Goal: Task Accomplishment & Management: Manage account settings

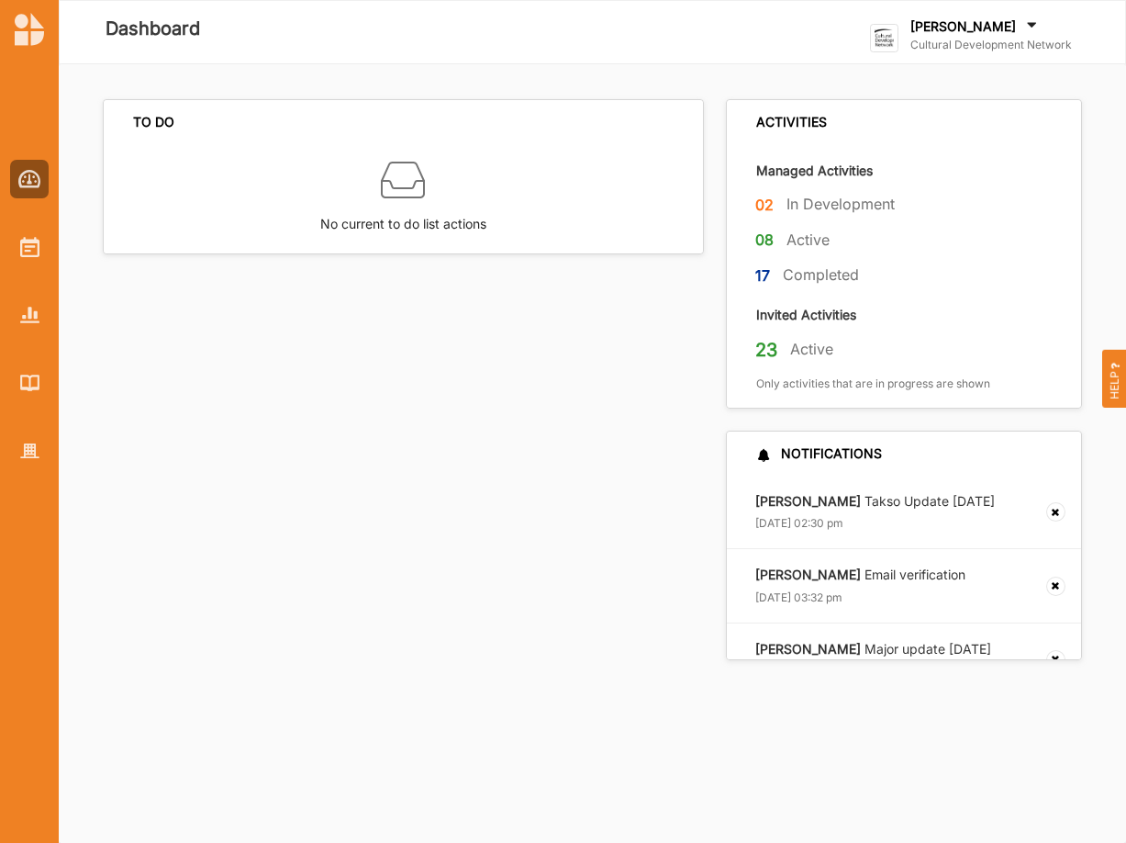
click at [932, 29] on label "[PERSON_NAME]" at bounding box center [964, 26] width 106 height 17
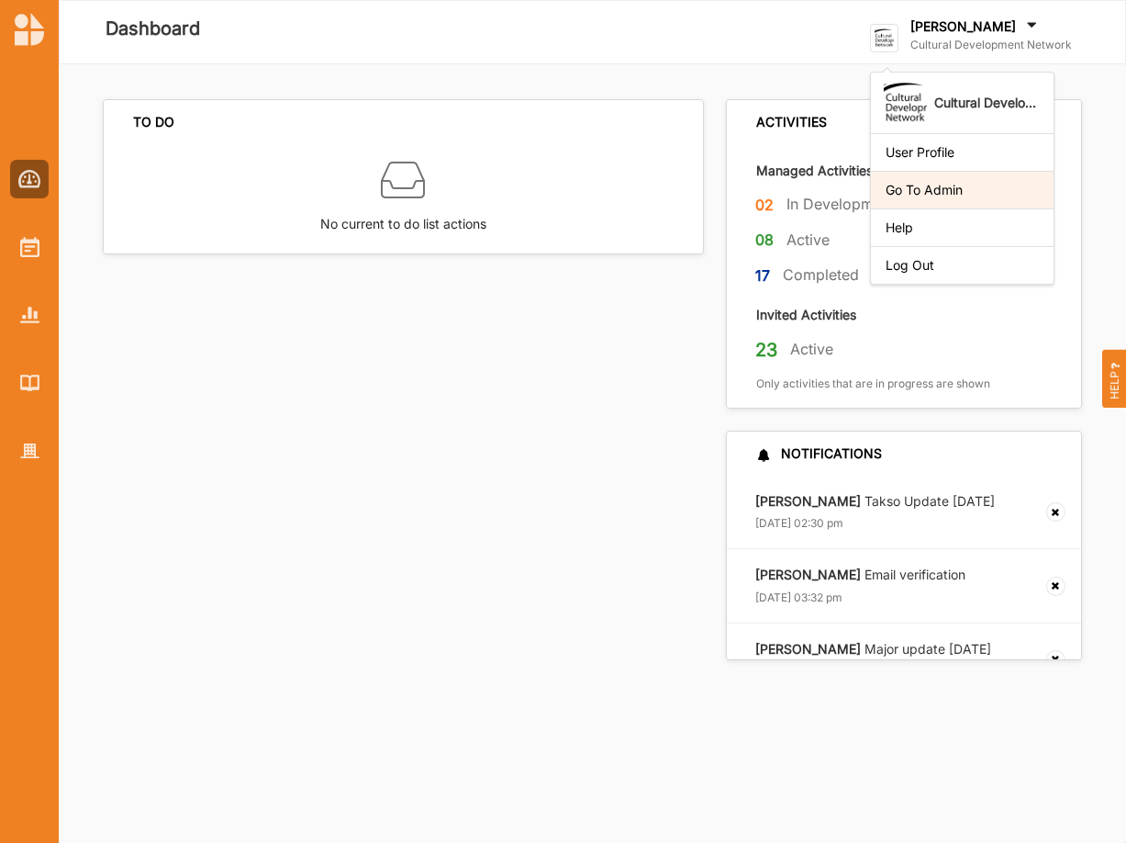
click at [935, 196] on div "Go To Admin" at bounding box center [962, 190] width 153 height 17
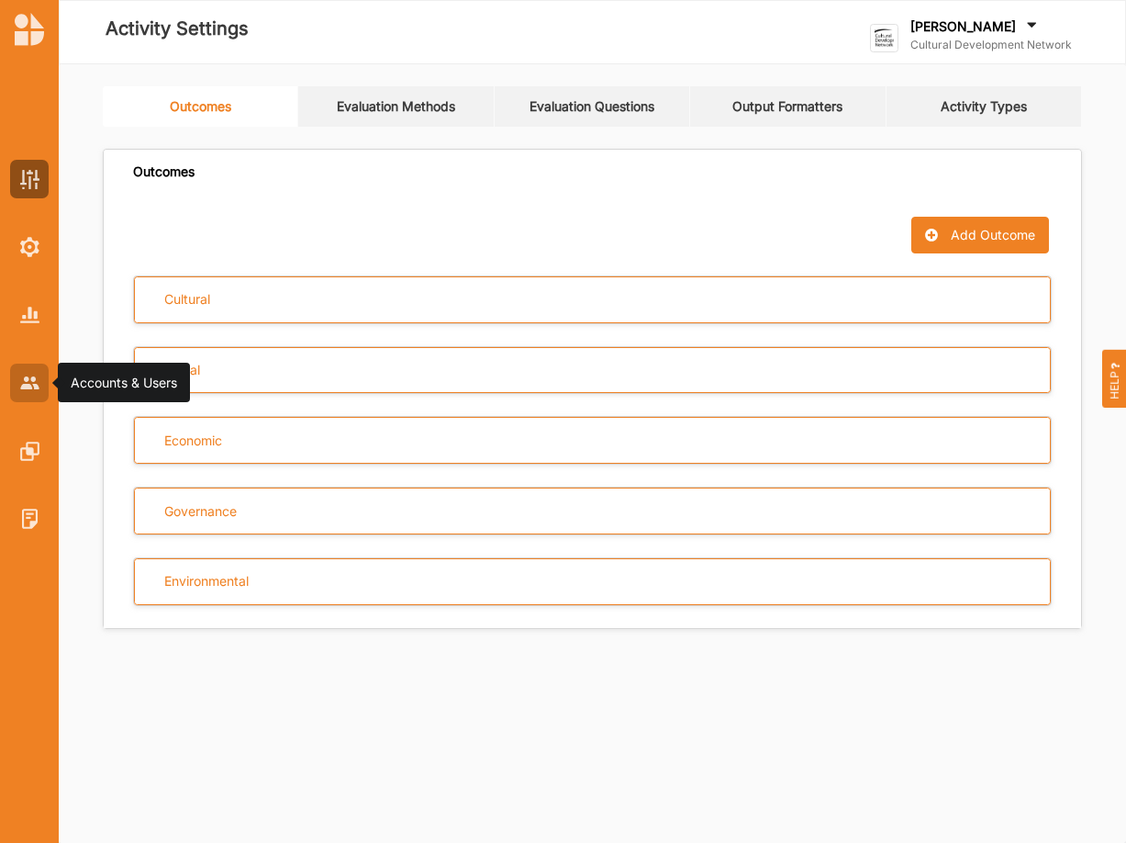
click at [28, 379] on img at bounding box center [29, 382] width 19 height 12
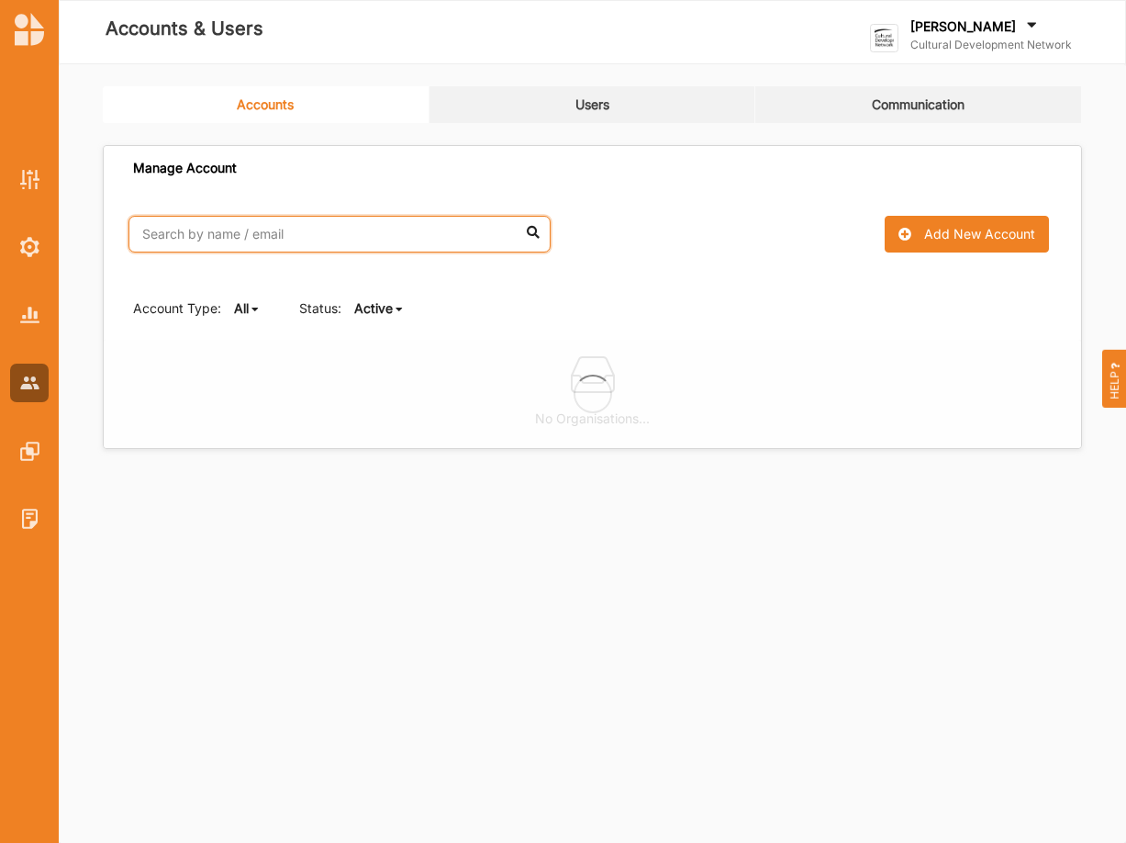
click at [235, 242] on input "text" at bounding box center [340, 234] width 422 height 37
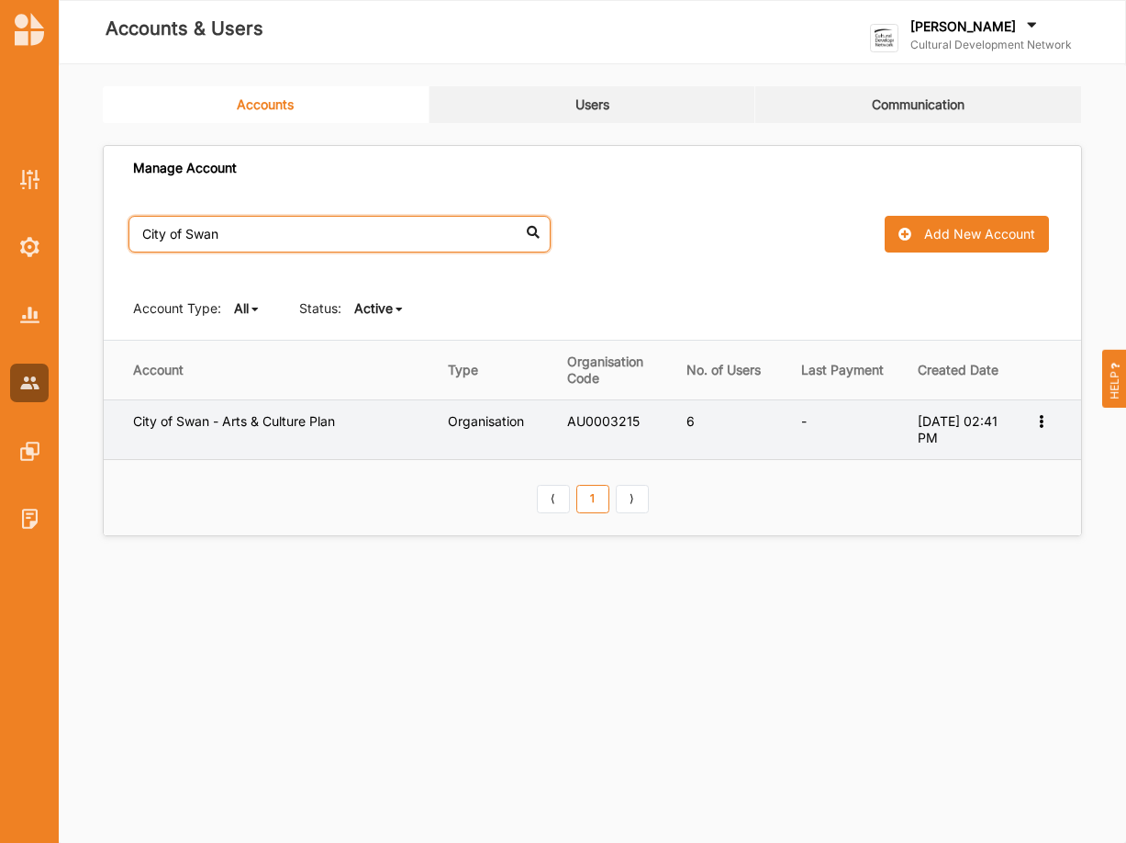
type input "City of Swan"
click at [1043, 421] on icon at bounding box center [1042, 419] width 16 height 13
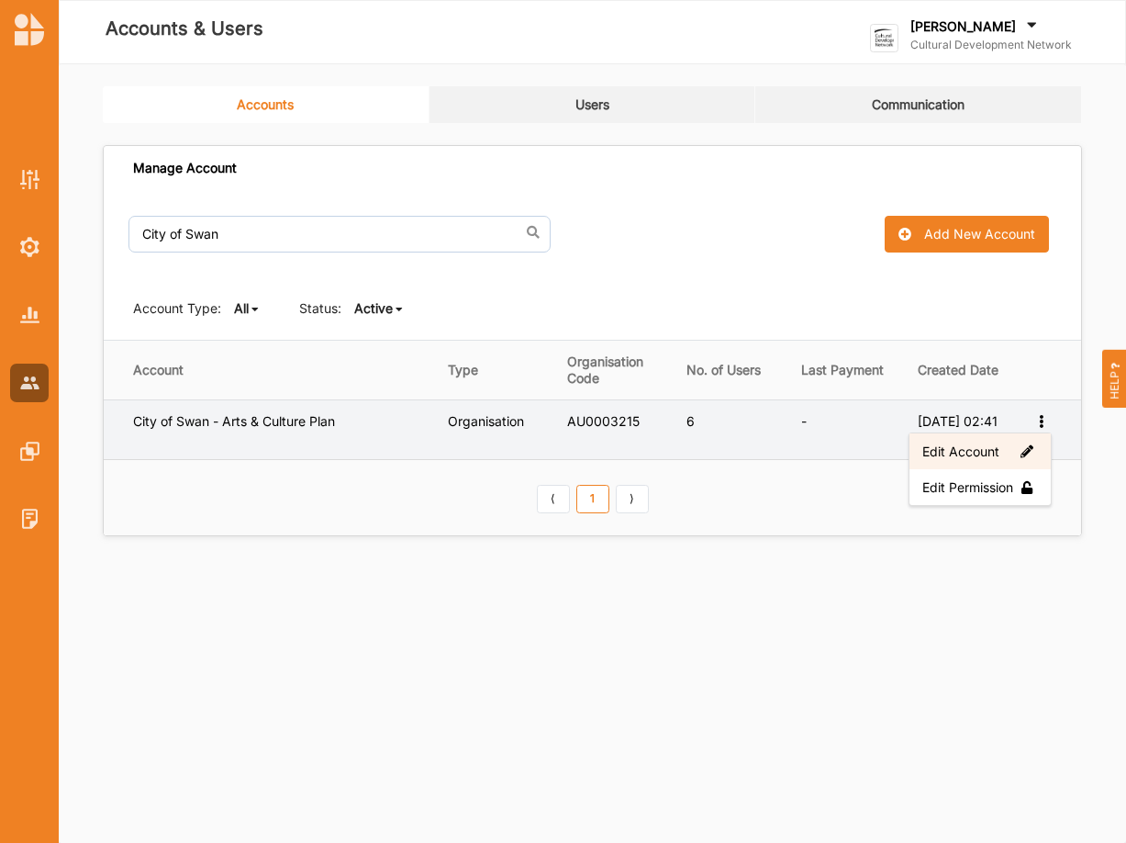
click at [985, 456] on label "Edit Account" at bounding box center [981, 451] width 116 height 17
select select "1"
select select "8"
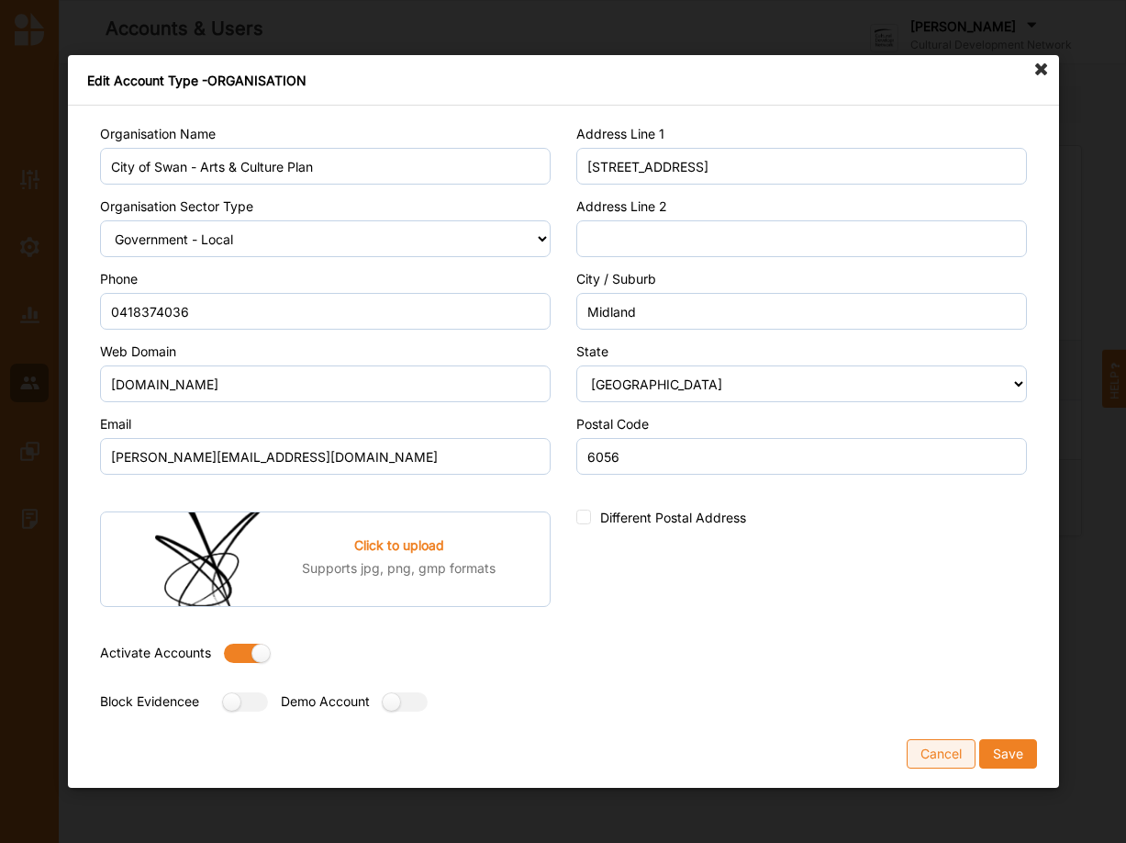
click at [932, 764] on button "Cancel" at bounding box center [941, 753] width 69 height 29
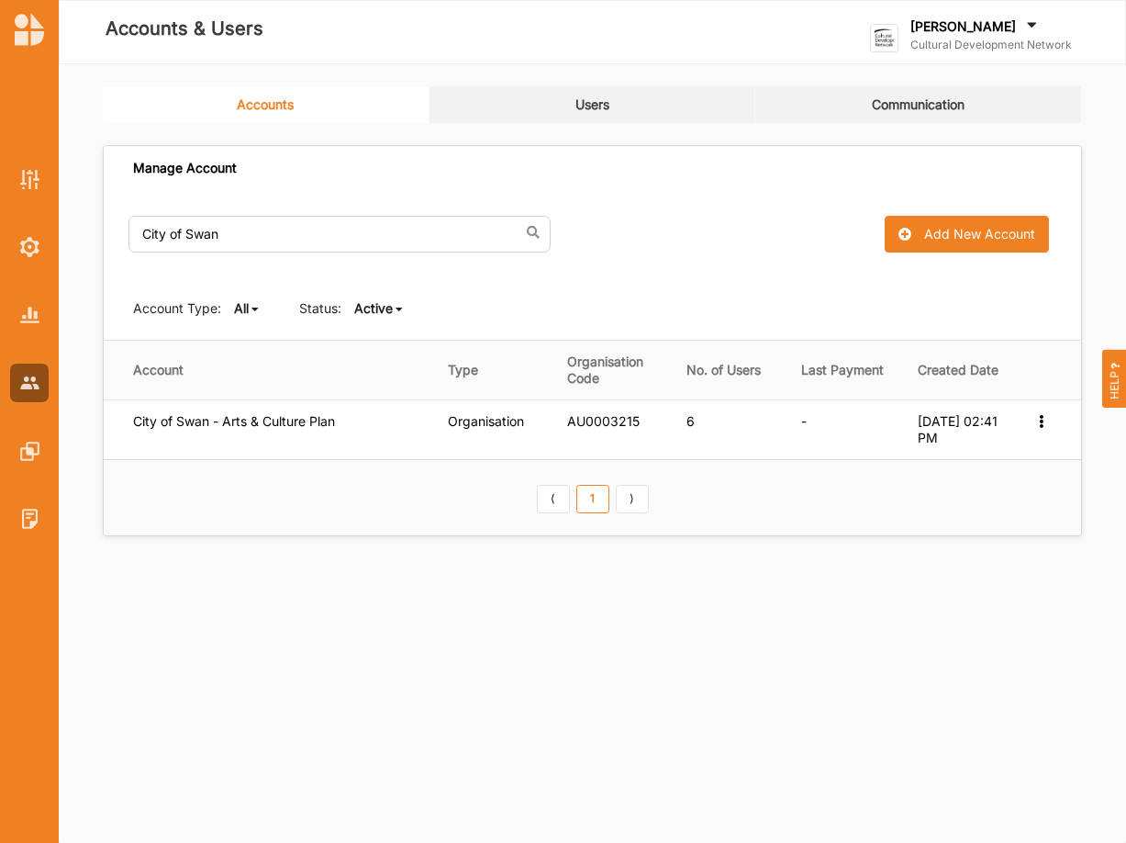
click at [958, 39] on label "Cultural Development Network" at bounding box center [992, 45] width 162 height 15
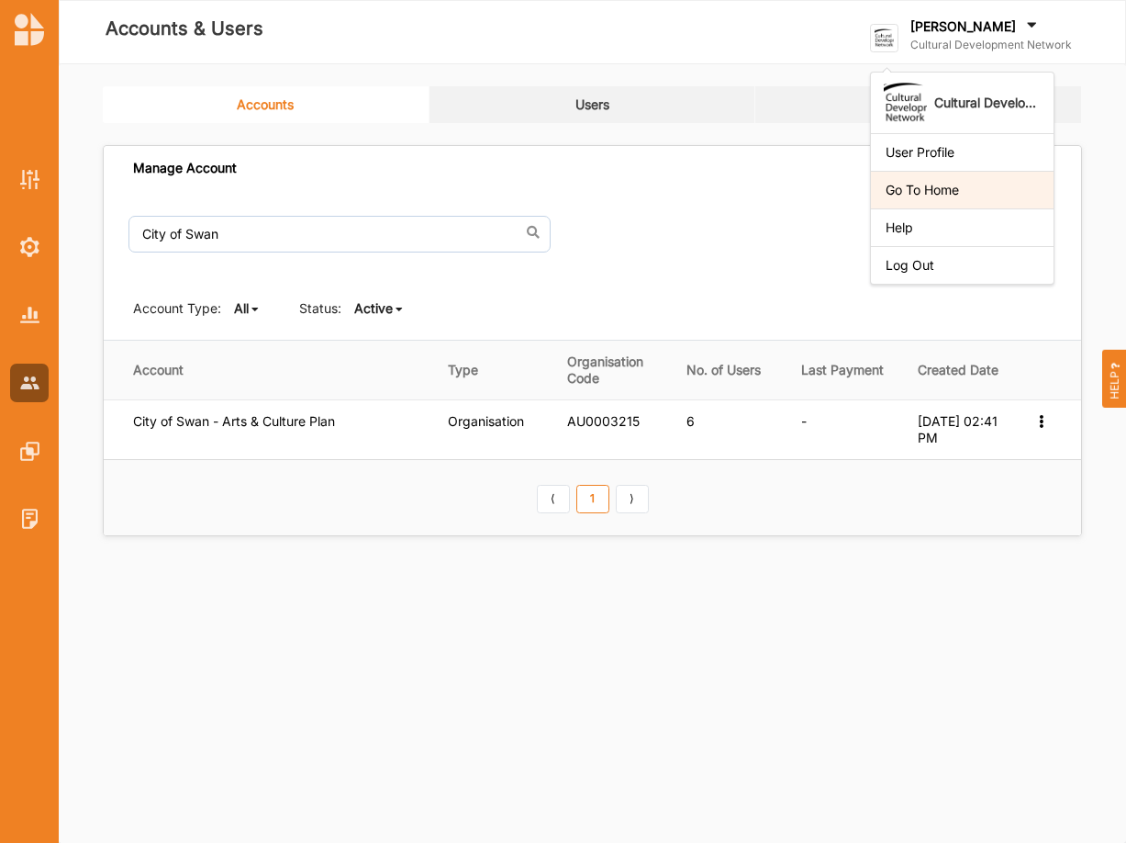
click at [912, 198] on div "Go To Home" at bounding box center [962, 190] width 183 height 38
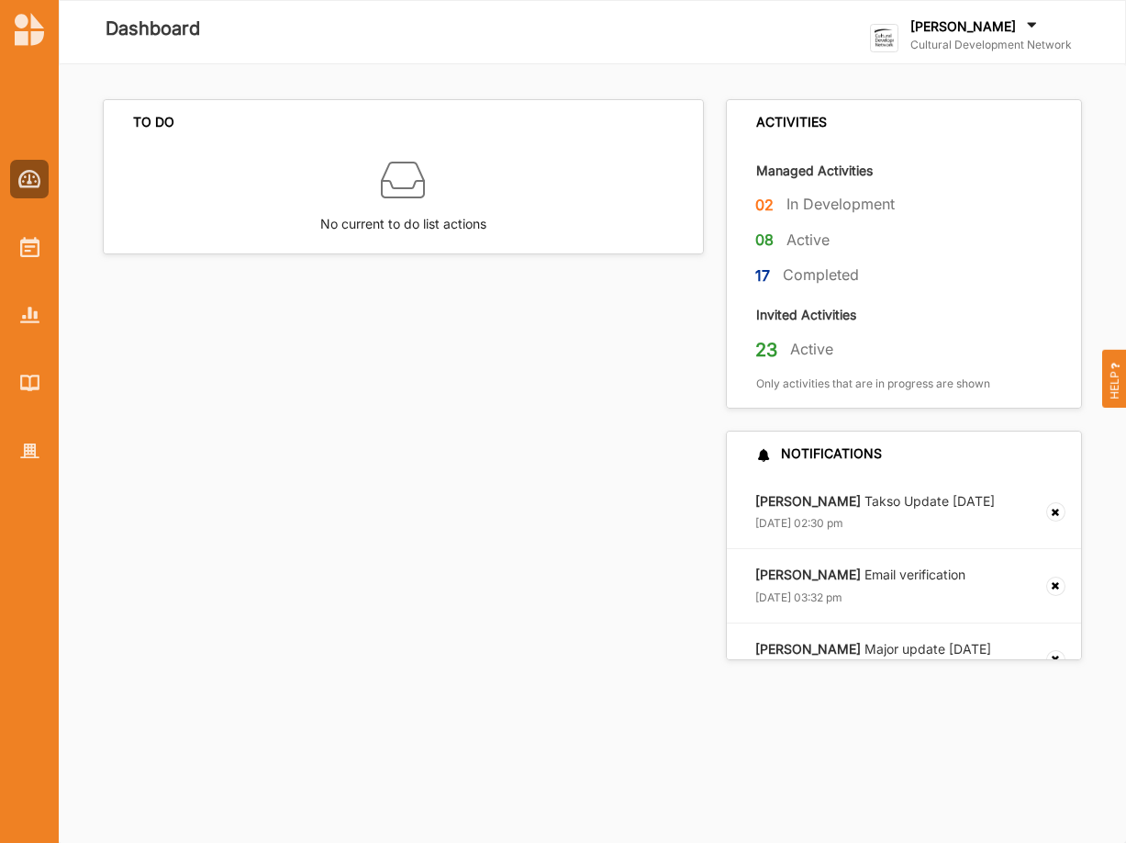
click at [952, 25] on label "[PERSON_NAME]" at bounding box center [964, 26] width 106 height 17
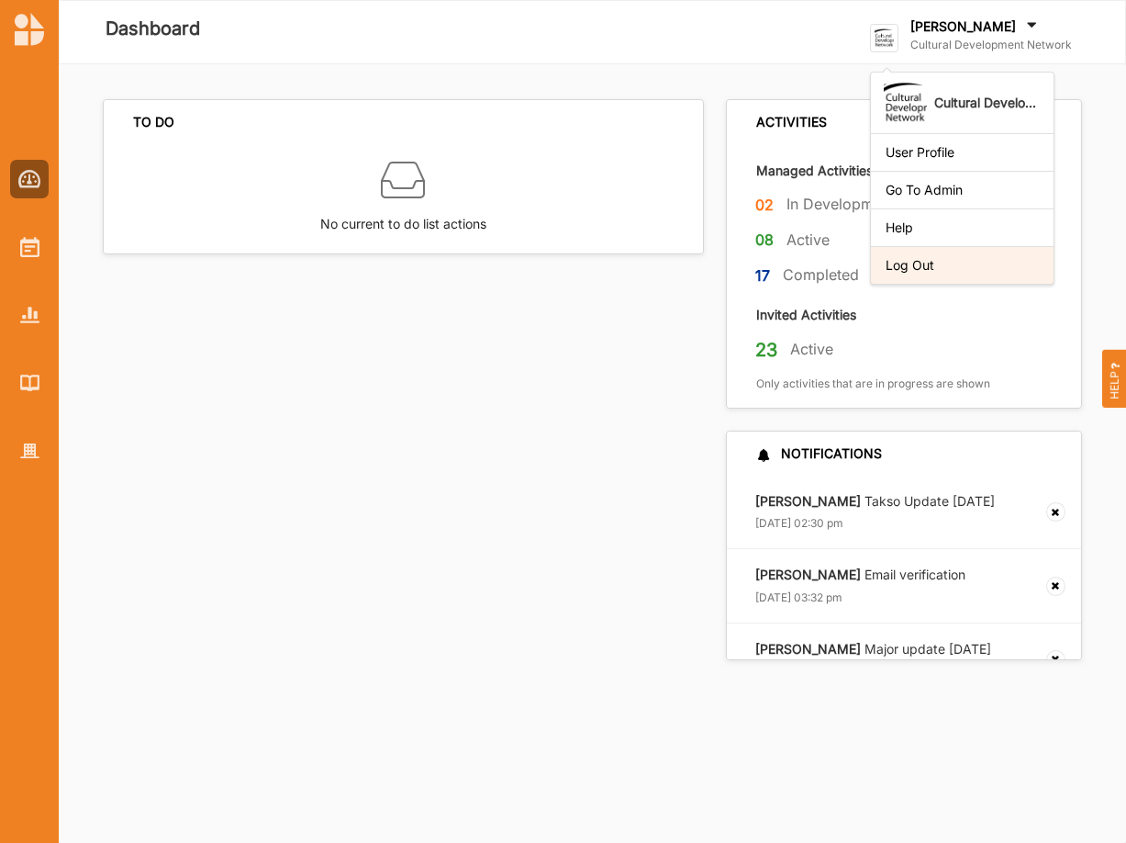
click at [913, 277] on div "Log Out" at bounding box center [962, 265] width 183 height 38
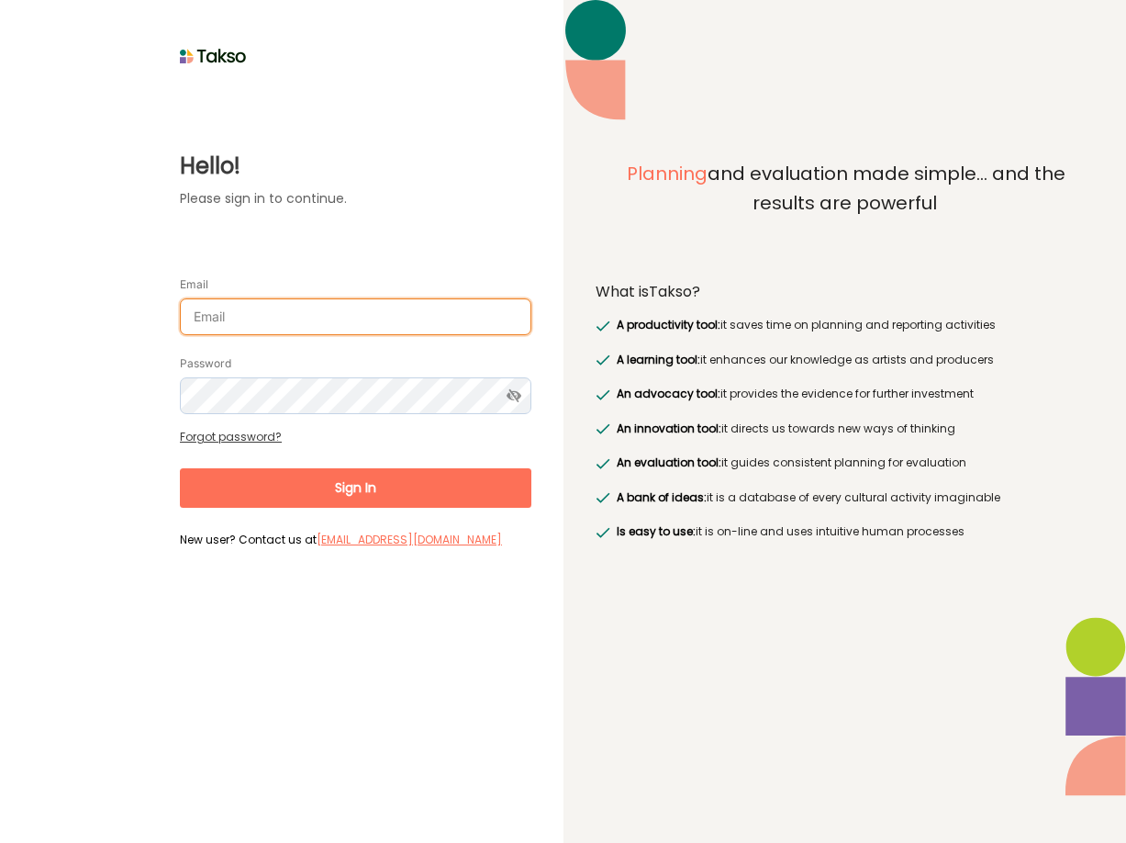
type input "[EMAIL_ADDRESS][DOMAIN_NAME]"
